Goal: Use online tool/utility: Use online tool/utility

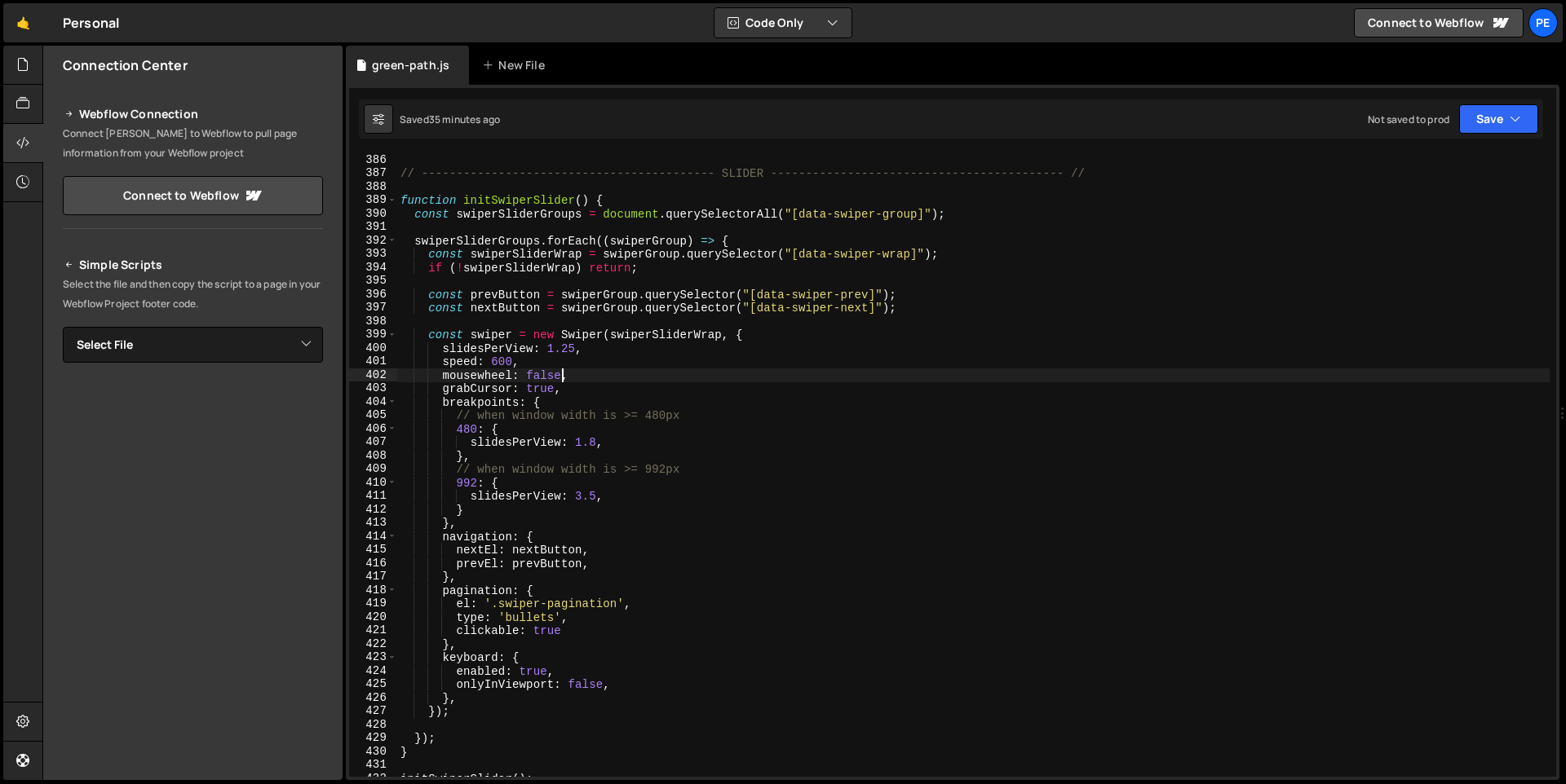
scroll to position [5082, 0]
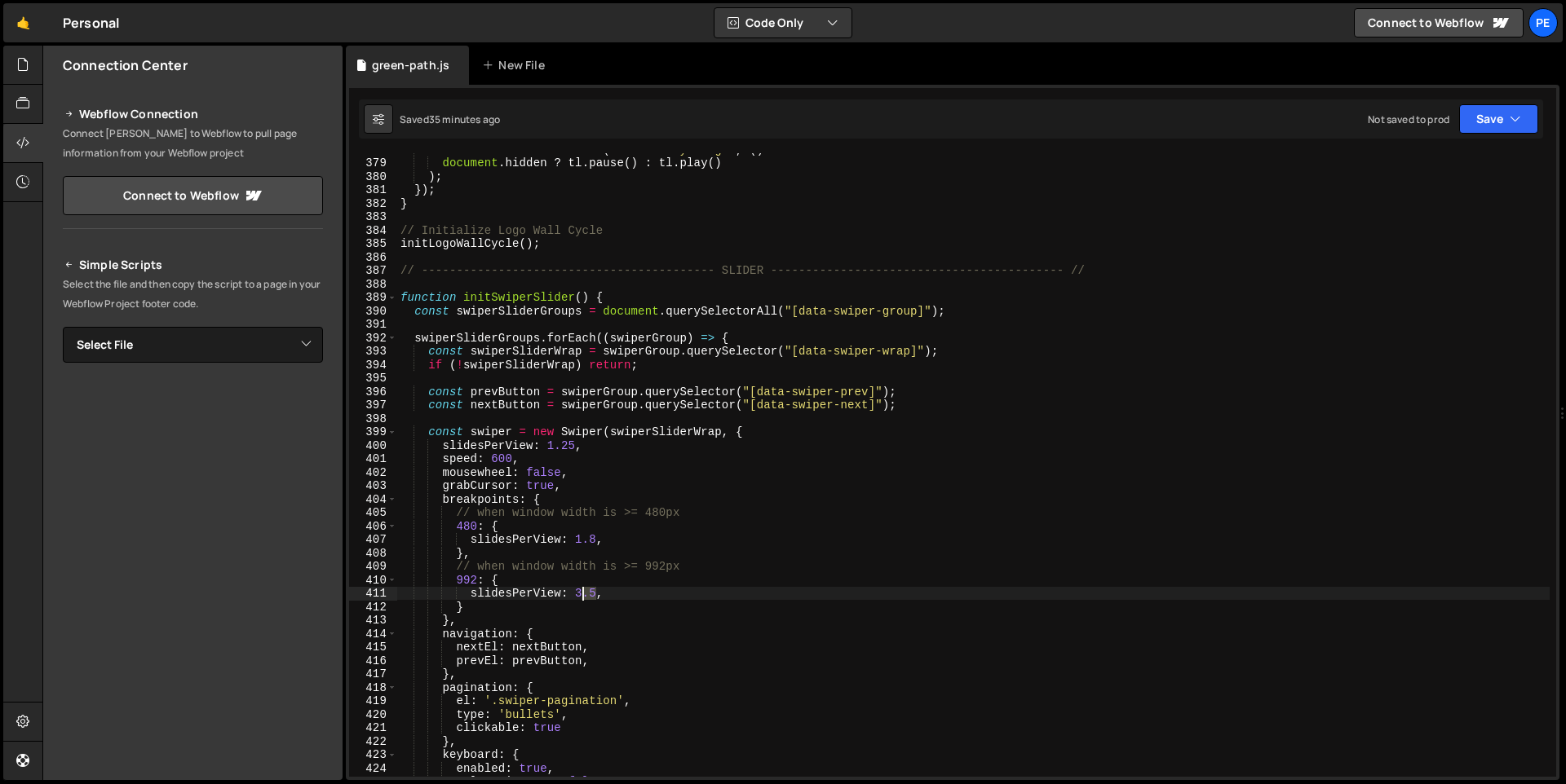
drag, startPoint x: 597, startPoint y: 596, endPoint x: 578, endPoint y: 596, distance: 19.0
click at [578, 596] on div "document . addEventListener ( 'visibilitychange' , ( ) => document . hidden ? t…" at bounding box center [973, 467] width 1152 height 651
click at [1265, 517] on div "document . addEventListener ( 'visibilitychange' , ( ) => document . hidden ? t…" at bounding box center [973, 467] width 1152 height 651
drag, startPoint x: 596, startPoint y: 594, endPoint x: 575, endPoint y: 592, distance: 21.1
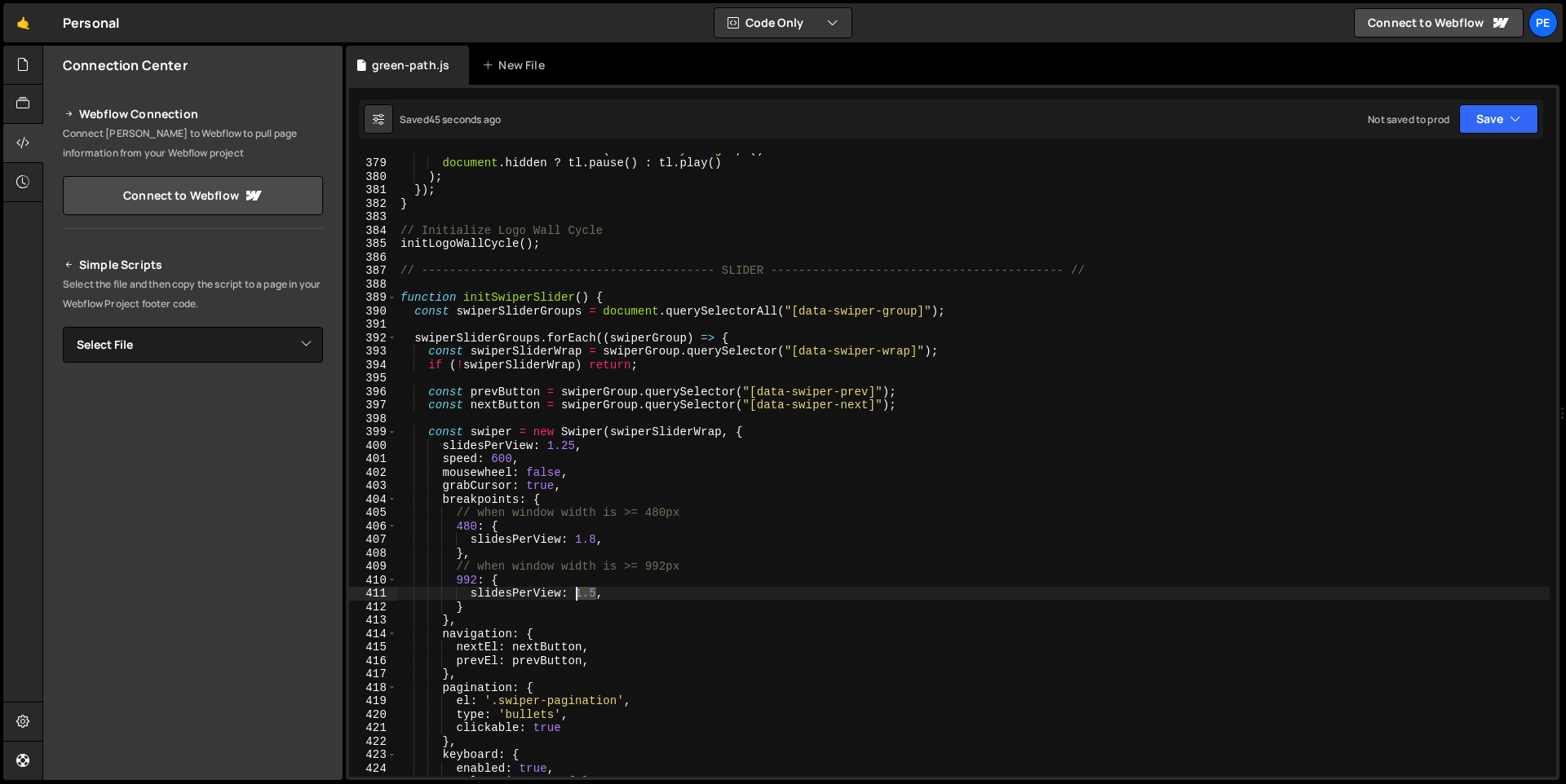
click at [575, 592] on div "document . addEventListener ( 'visibilitychange' , ( ) => document . hidden ? t…" at bounding box center [973, 467] width 1152 height 651
click at [540, 472] on div "document . addEventListener ( 'visibilitychange' , ( ) => document . hidden ? t…" at bounding box center [973, 467] width 1152 height 651
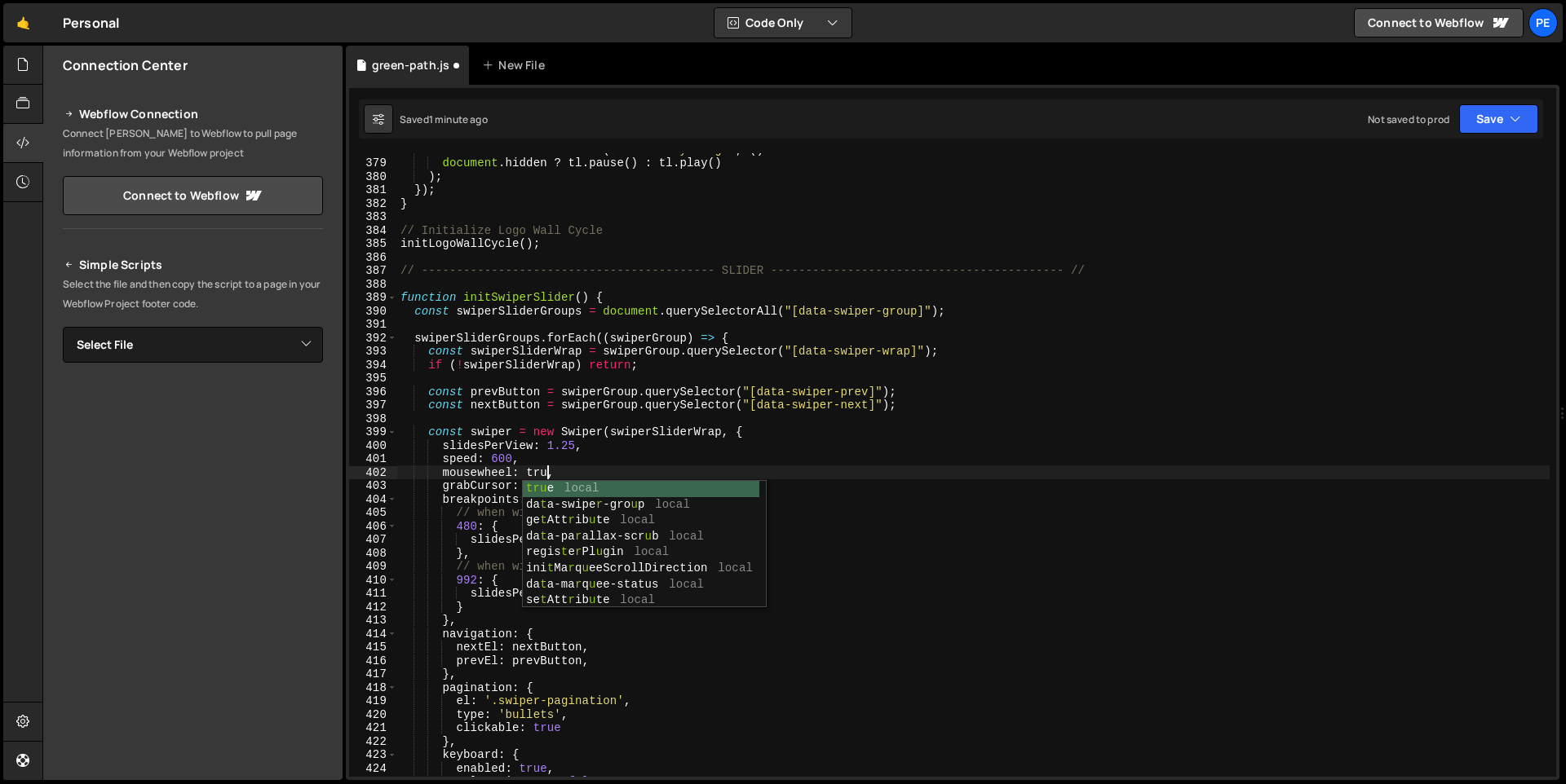
scroll to position [0, 10]
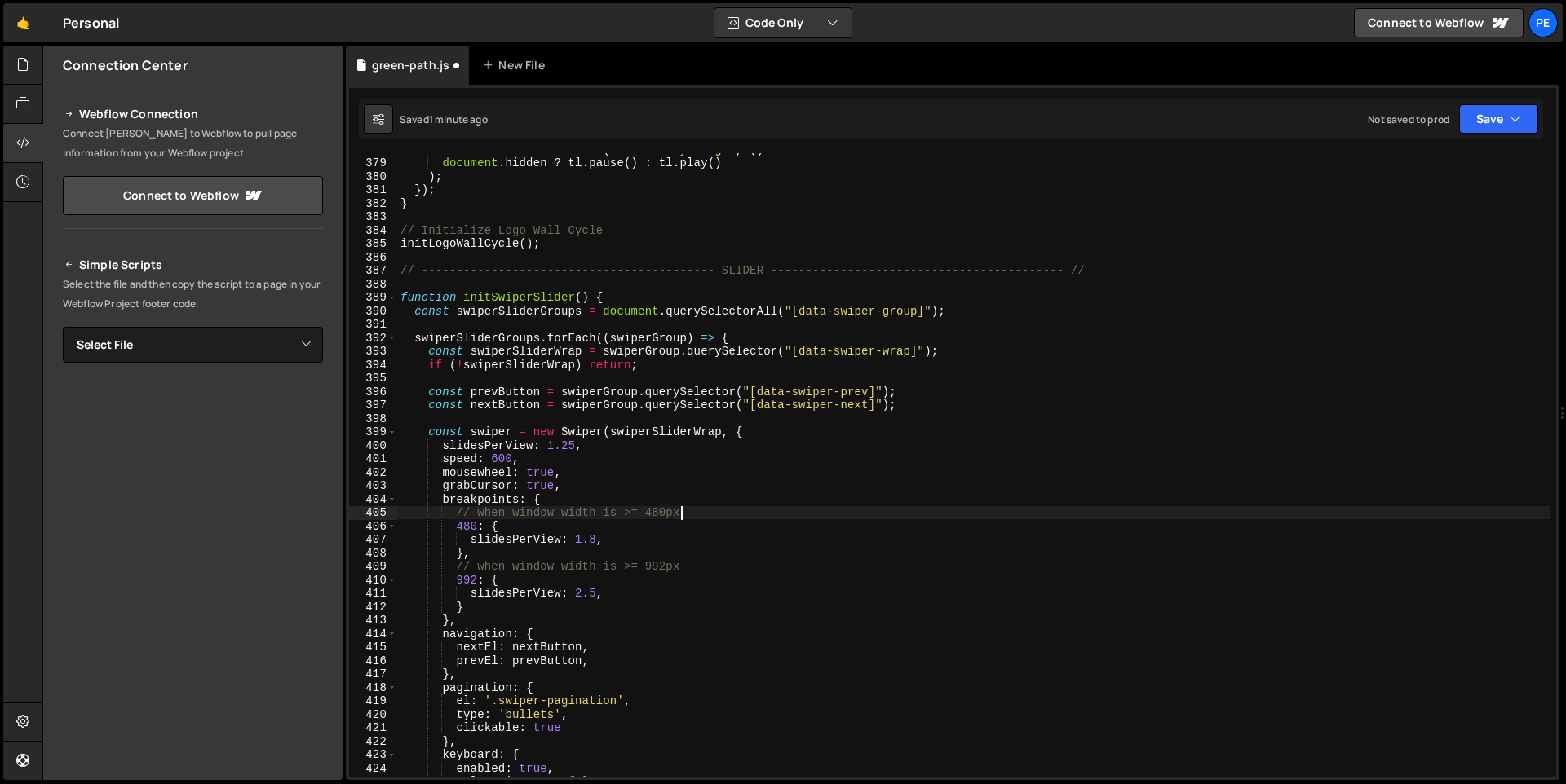
click at [1065, 514] on div "document . addEventListener ( 'visibilitychange' , ( ) => document . hidden ? t…" at bounding box center [973, 467] width 1152 height 651
click at [539, 485] on div "document . addEventListener ( 'visibilitychange' , ( ) => document . hidden ? t…" at bounding box center [973, 467] width 1152 height 651
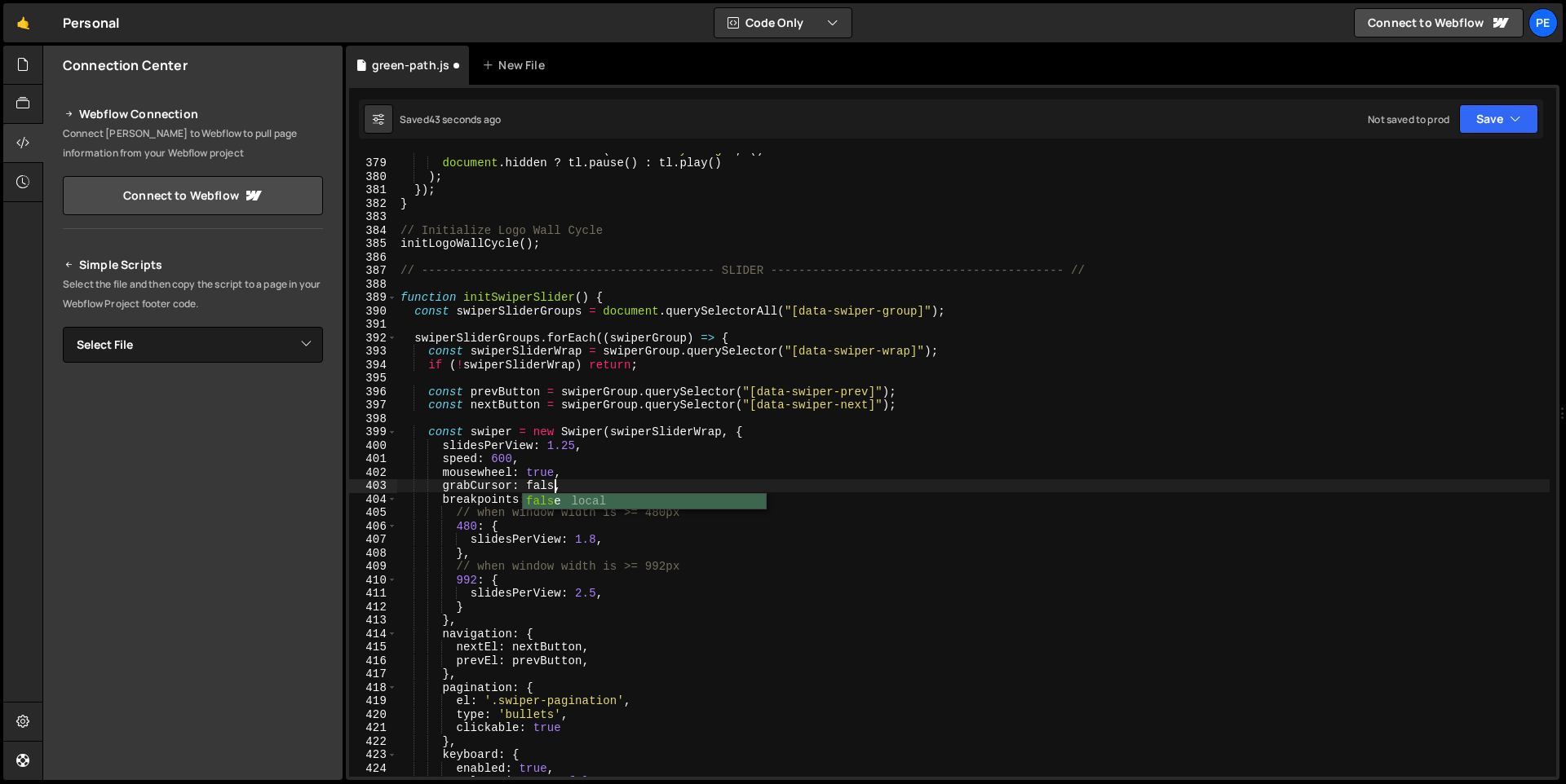
scroll to position [0, 11]
click at [545, 487] on div "document . addEventListener ( 'visibilitychange' , ( ) => document . hidden ? t…" at bounding box center [973, 467] width 1152 height 651
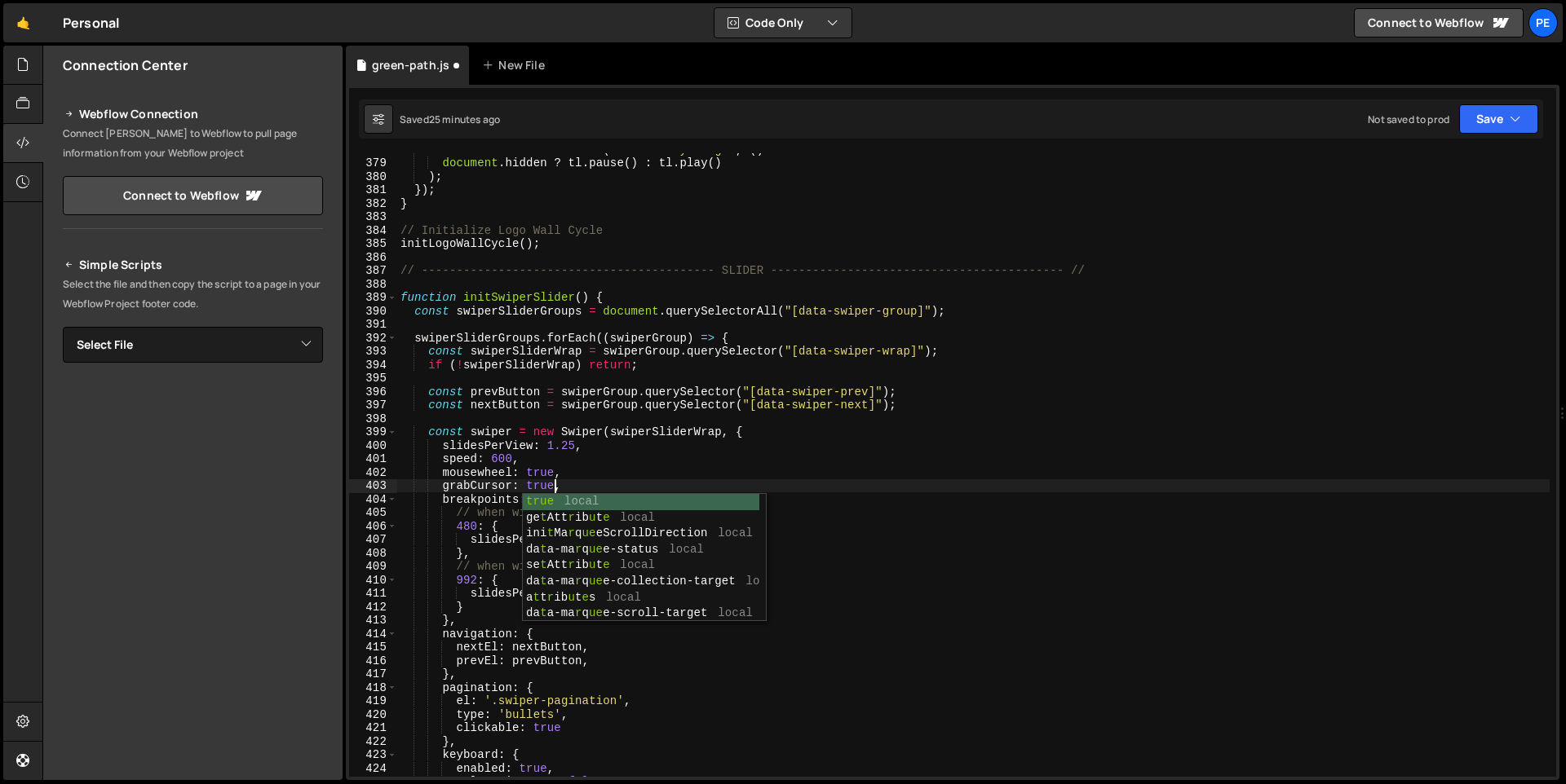
scroll to position [0, 10]
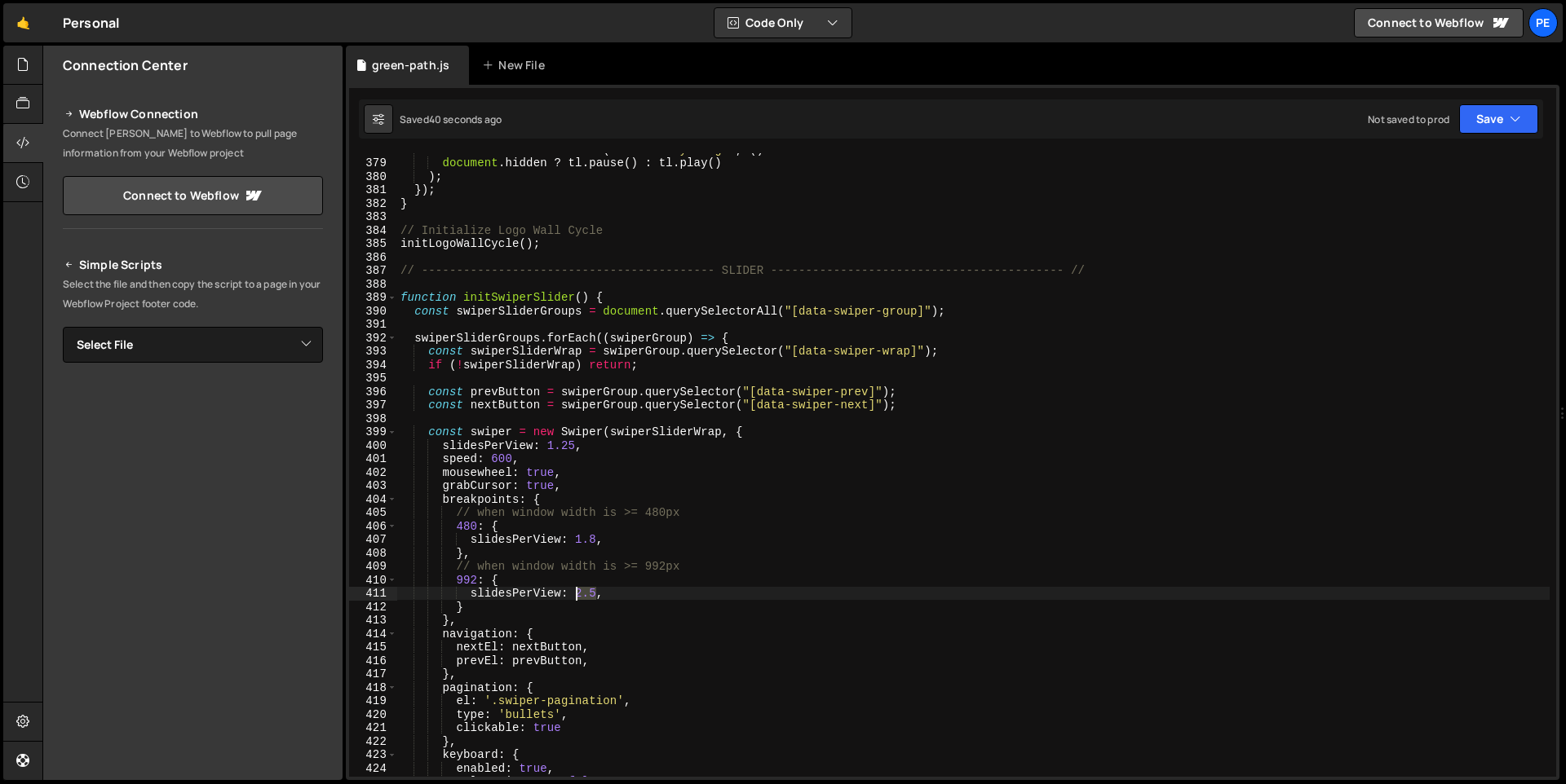
drag, startPoint x: 597, startPoint y: 596, endPoint x: 588, endPoint y: 589, distance: 11.4
click at [576, 598] on div "document . addEventListener ( 'visibilitychange' , ( ) => document . hidden ? t…" at bounding box center [973, 467] width 1152 height 651
click at [538, 474] on div "document . addEventListener ( 'visibilitychange' , ( ) => document . hidden ? t…" at bounding box center [973, 467] width 1152 height 651
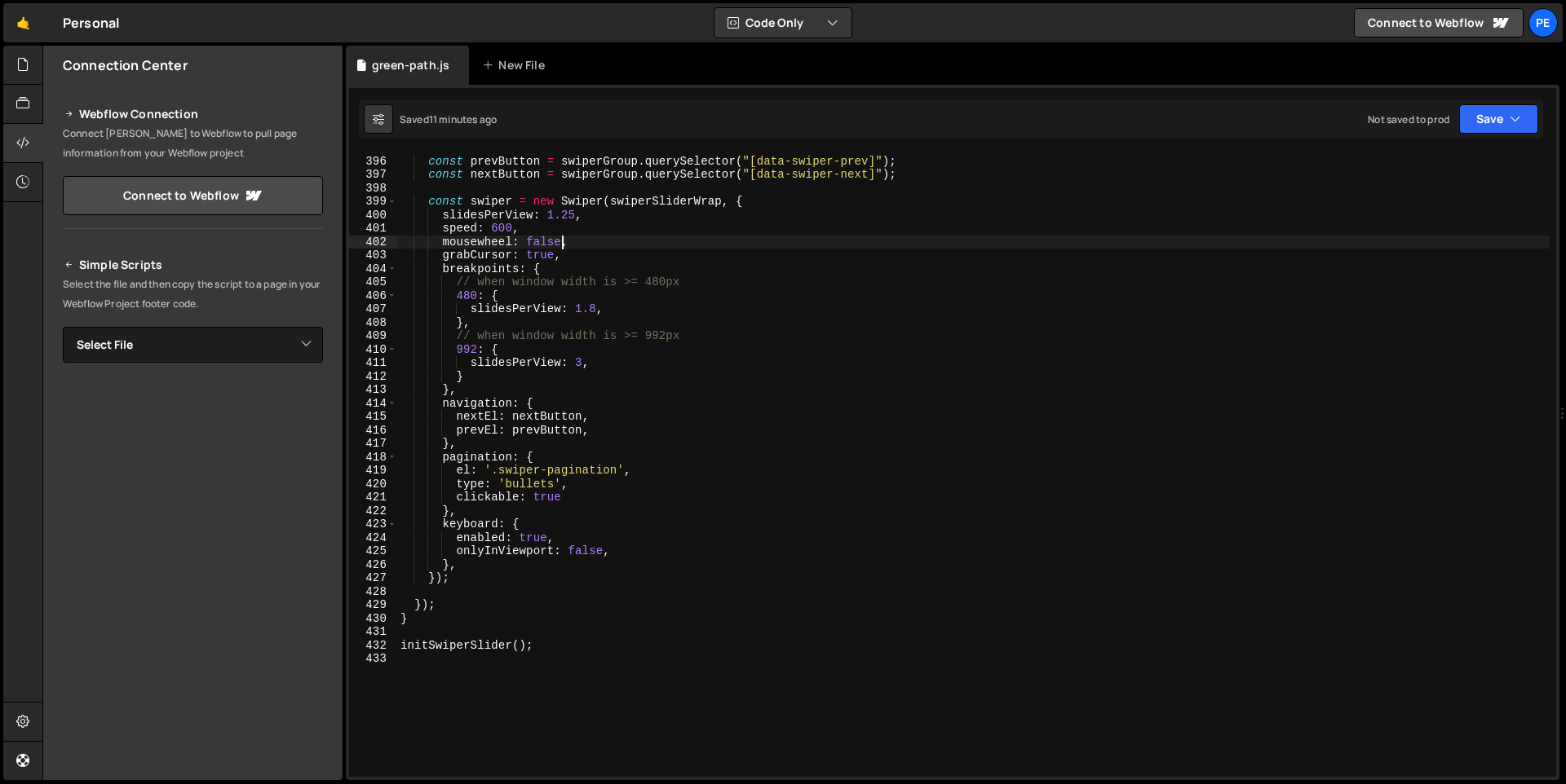
scroll to position [5312, 0]
drag, startPoint x: 576, startPoint y: 218, endPoint x: 548, endPoint y: 218, distance: 28.0
click at [548, 218] on div "const prevButton = swiperGroup . querySelector ( "[data-swiper-prev]" ) ; const…" at bounding box center [973, 466] width 1152 height 651
click at [903, 518] on div "const prevButton = swiperGroup . querySelector ( "[data-swiper-prev]" ) ; const…" at bounding box center [973, 466] width 1152 height 651
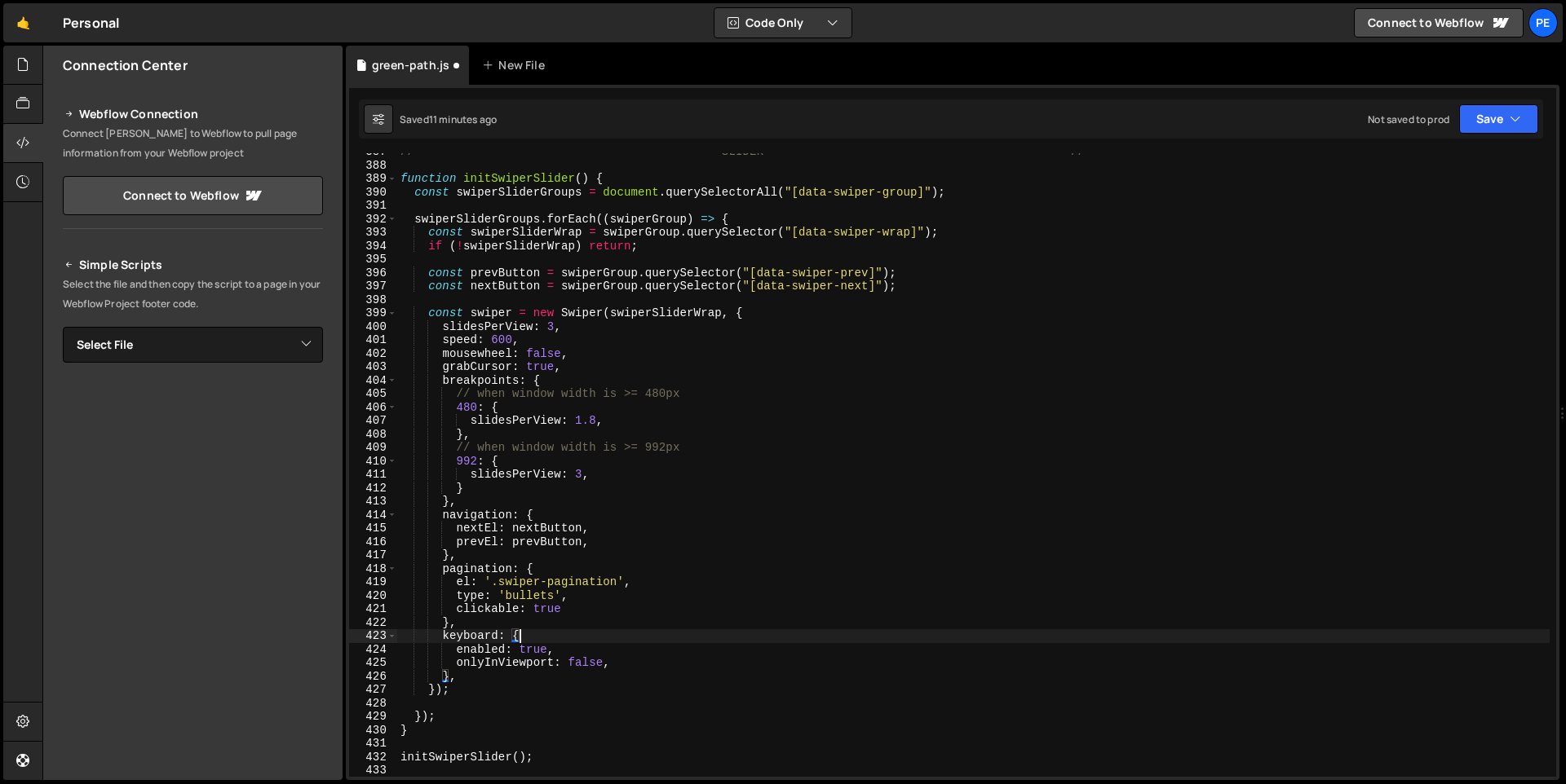
scroll to position [5166, 0]
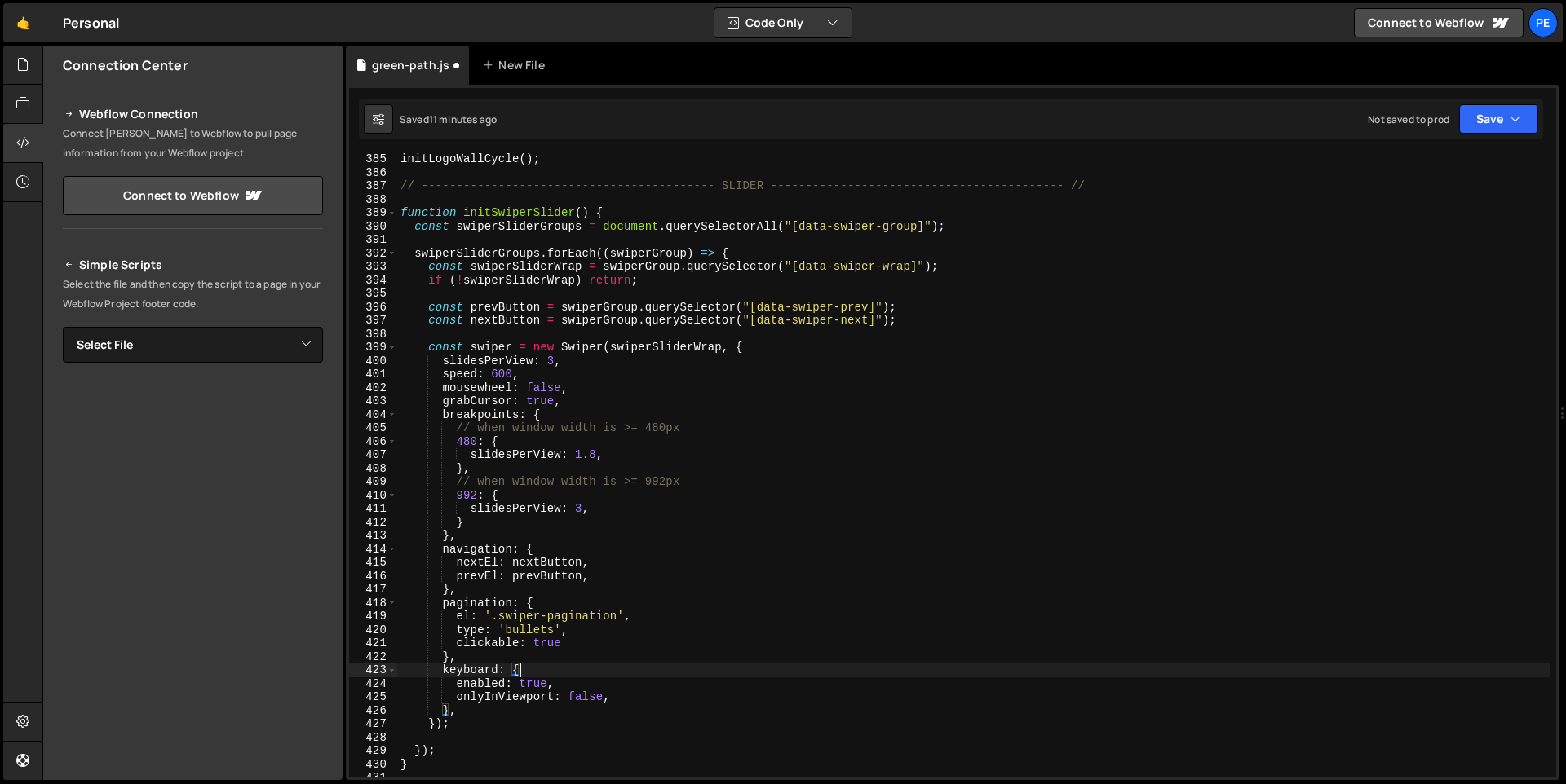
type textarea "keyboard: {"
